Goal: Task Accomplishment & Management: Use online tool/utility

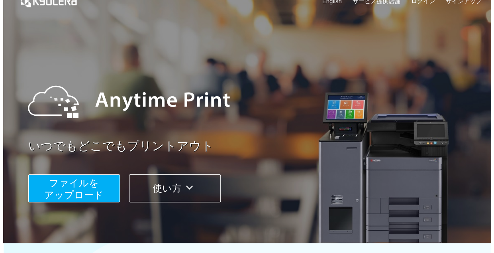
scroll to position [40, 0]
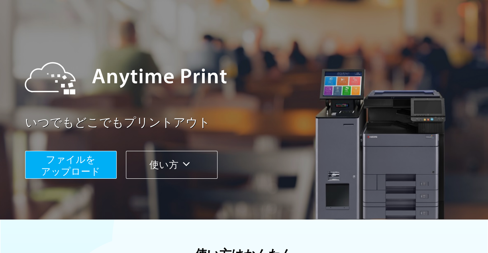
click at [80, 172] on span "ファイルを ​​アップロード" at bounding box center [70, 165] width 59 height 23
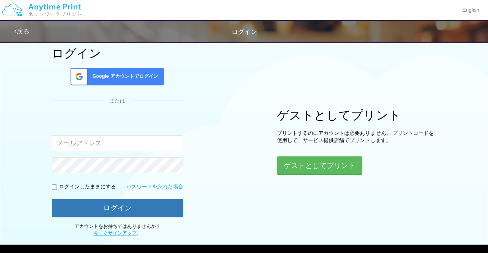
click at [126, 146] on input "email" at bounding box center [117, 143] width 131 height 16
type input "[EMAIL_ADDRESS][DOMAIN_NAME]"
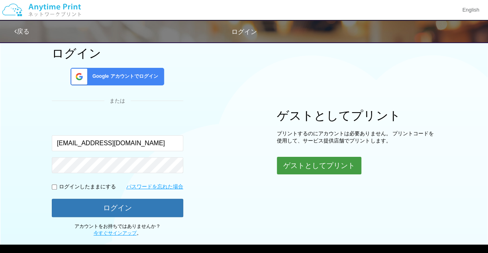
click at [295, 165] on button "ゲストとしてプリント" at bounding box center [319, 166] width 84 height 18
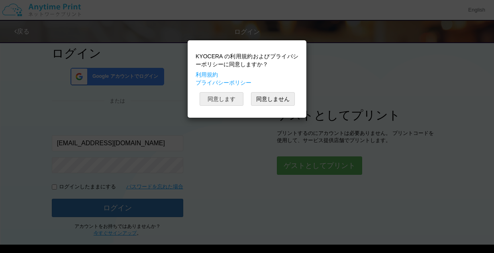
click at [213, 102] on button "同意します" at bounding box center [222, 99] width 44 height 14
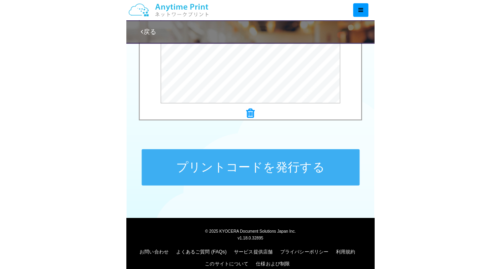
scroll to position [273, 0]
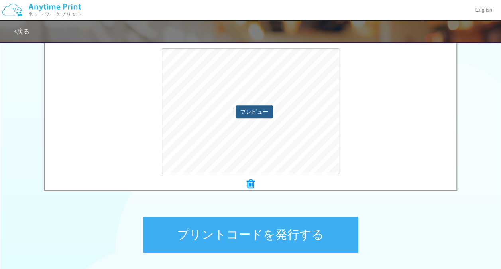
click at [266, 109] on button "プレビュー" at bounding box center [253, 111] width 37 height 13
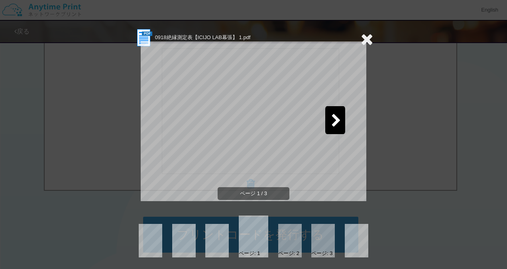
click at [333, 120] on icon at bounding box center [336, 121] width 10 height 14
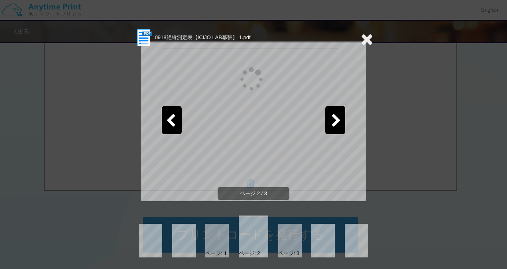
click at [333, 120] on icon at bounding box center [336, 121] width 10 height 14
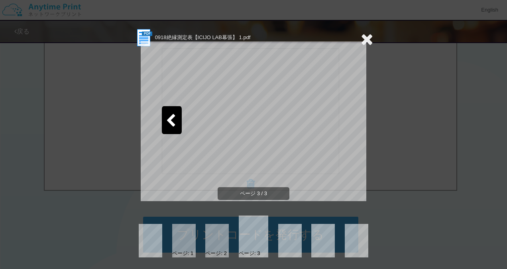
click at [361, 37] on icon at bounding box center [367, 39] width 12 height 16
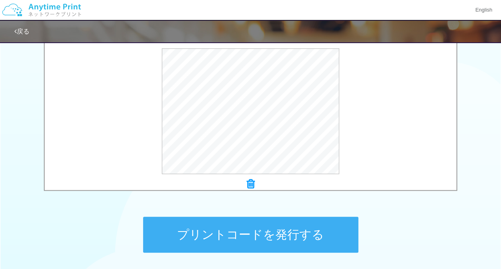
click at [249, 223] on button "プリントコードを発行する" at bounding box center [250, 234] width 215 height 36
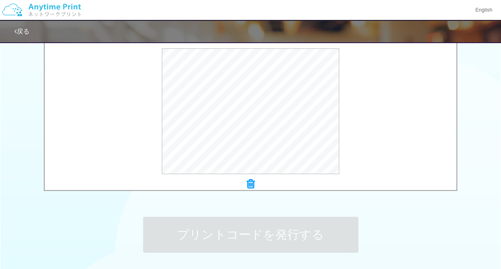
scroll to position [0, 0]
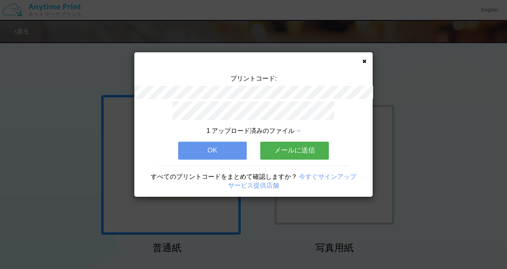
click at [230, 147] on button "OK" at bounding box center [212, 150] width 69 height 18
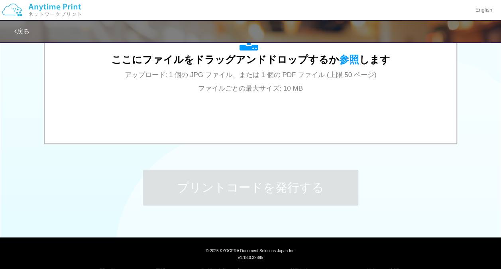
scroll to position [337, 0]
